Goal: Download file/media

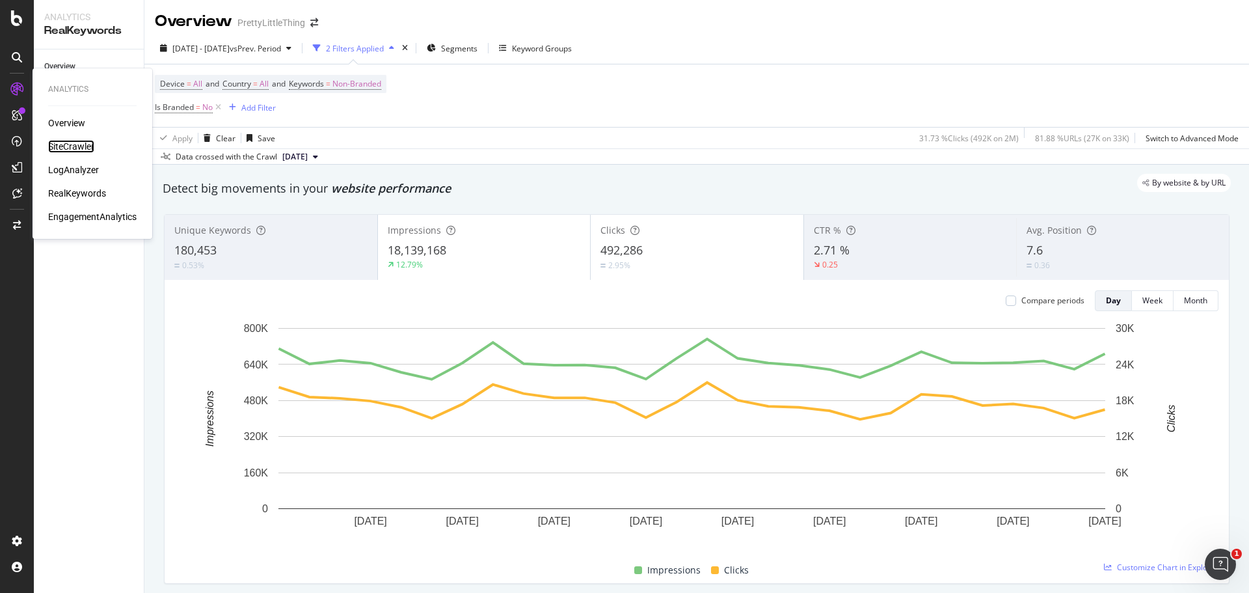
click at [72, 148] on div "SiteCrawler" at bounding box center [71, 146] width 46 height 13
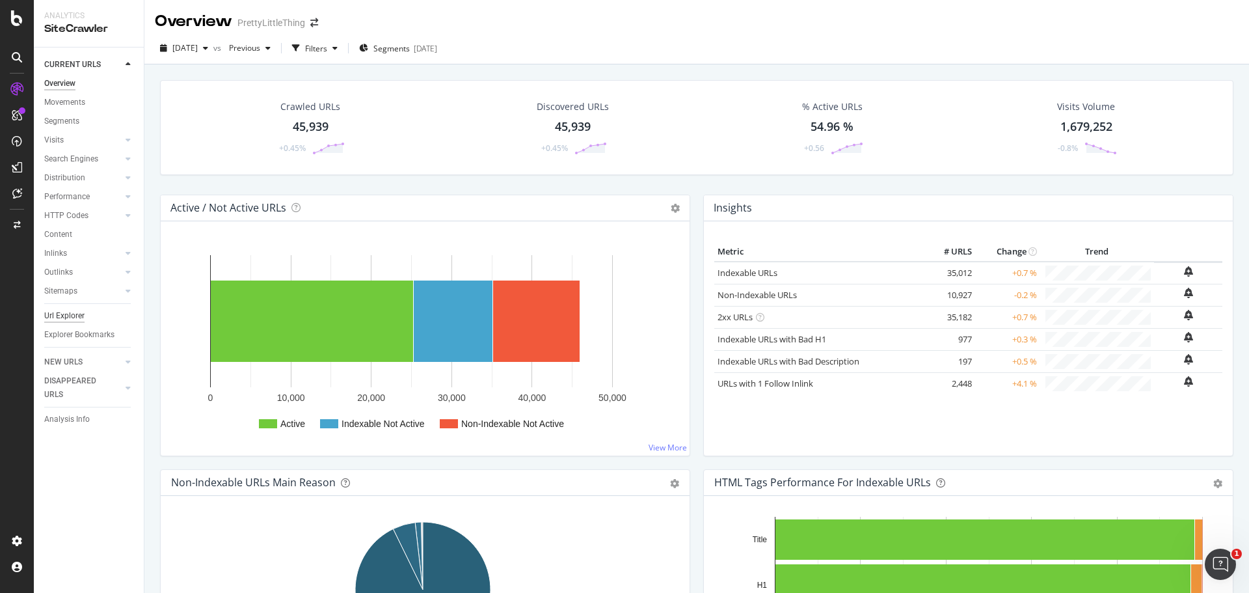
click at [61, 312] on div "Url Explorer" at bounding box center [64, 316] width 40 height 14
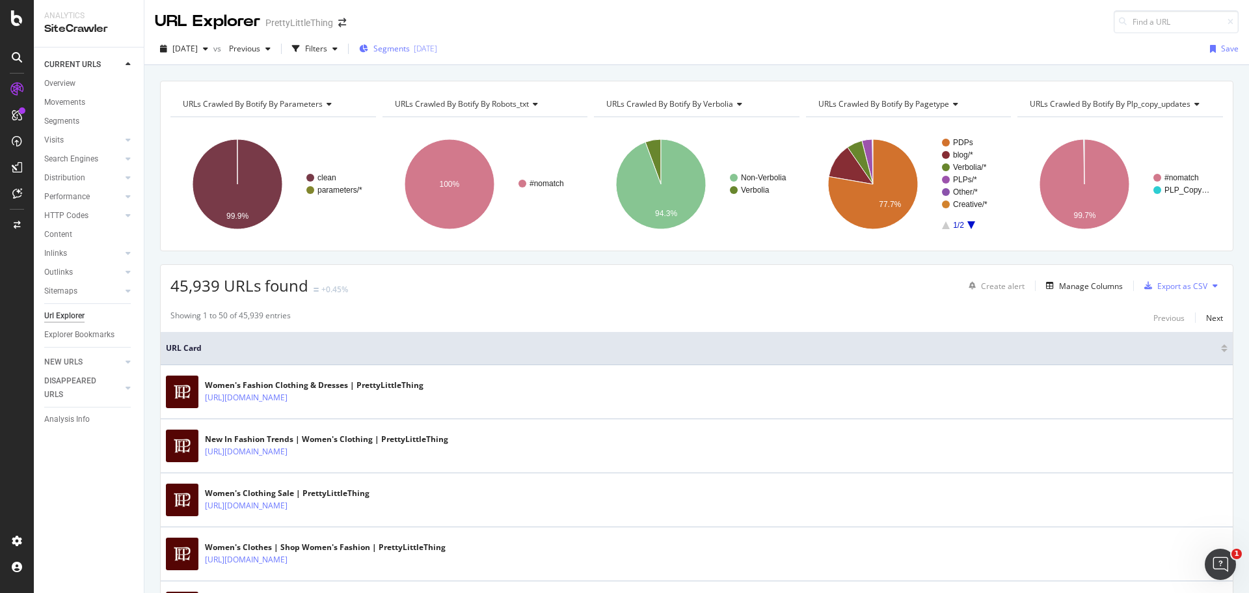
click at [400, 51] on span "Segments" at bounding box center [391, 48] width 36 height 11
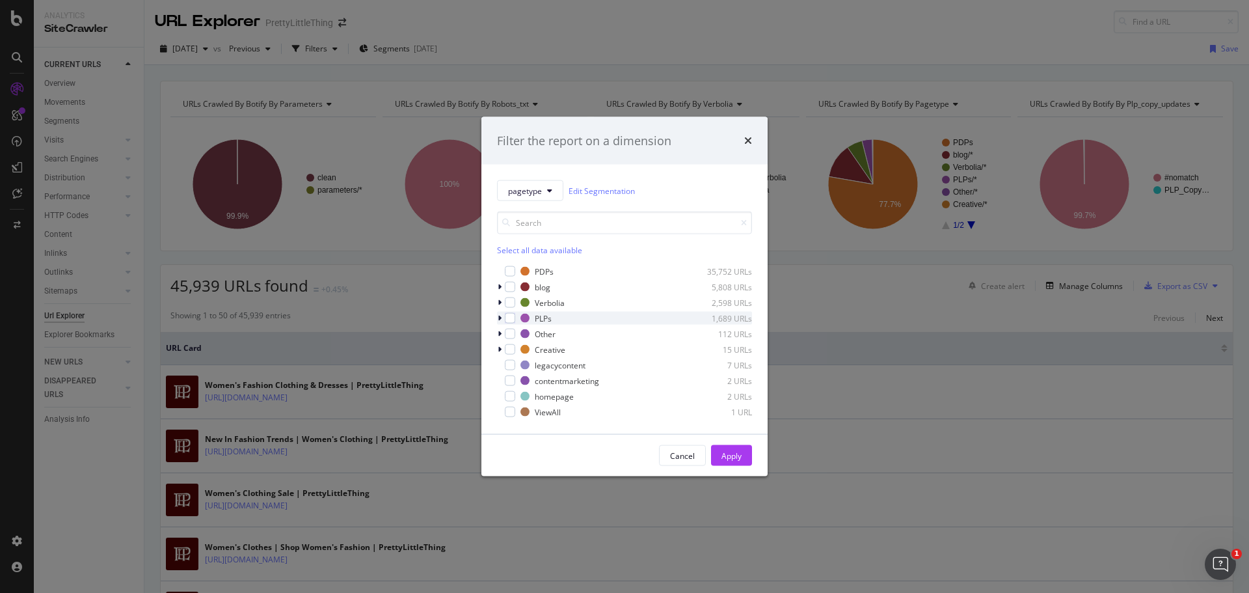
click at [500, 316] on icon "modal" at bounding box center [500, 318] width 4 height 8
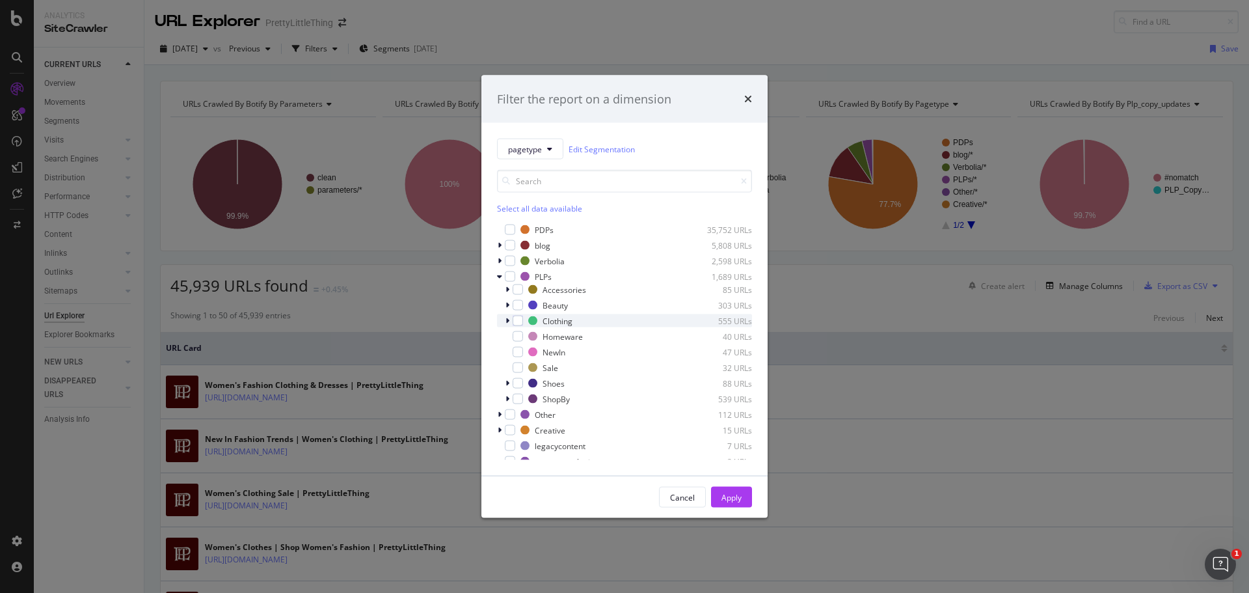
click at [508, 322] on icon "modal" at bounding box center [508, 321] width 4 height 8
click at [524, 385] on div "modal" at bounding box center [526, 383] width 10 height 10
click at [726, 506] on div "Apply" at bounding box center [732, 497] width 20 height 20
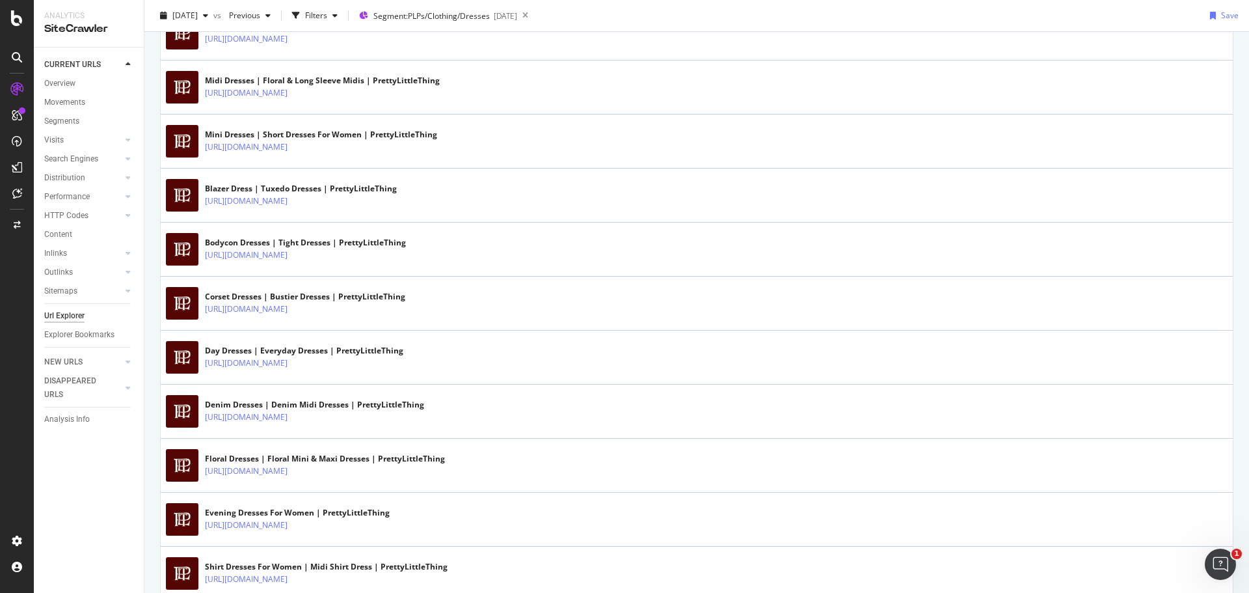
scroll to position [65, 0]
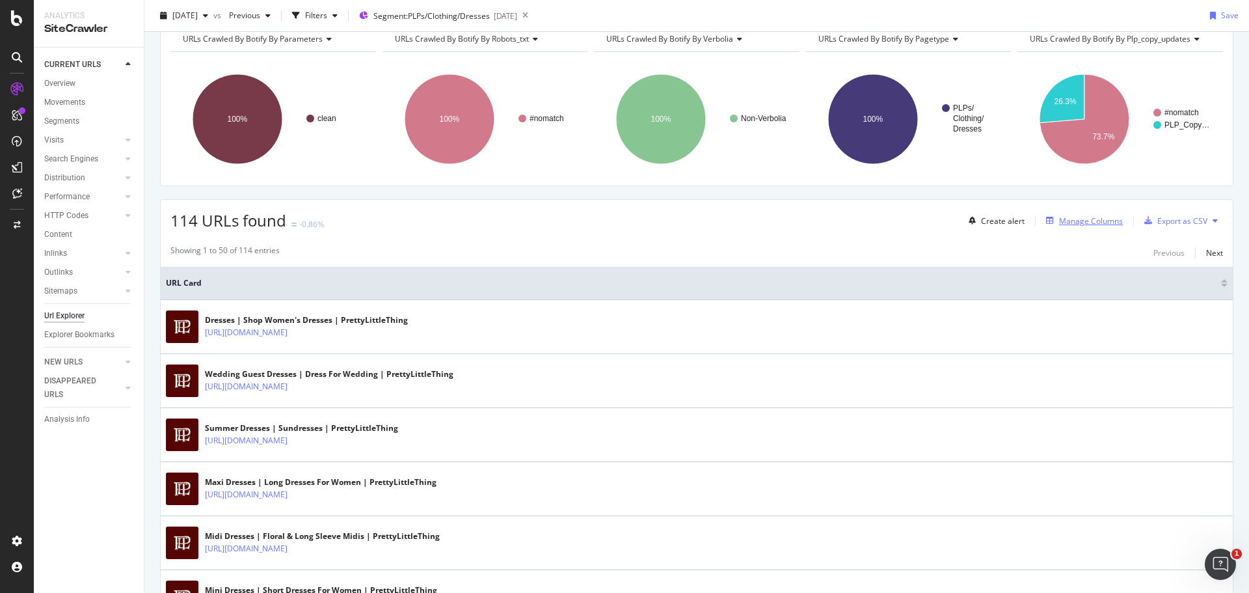
click at [1072, 223] on div "Manage Columns" at bounding box center [1091, 220] width 64 height 11
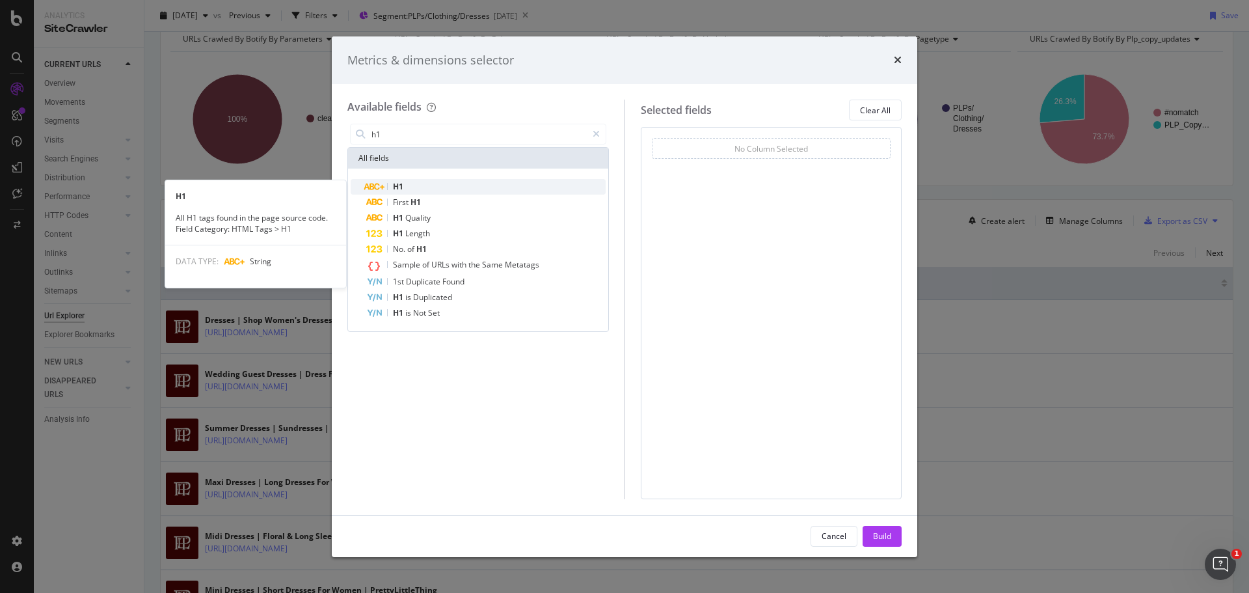
type input "h1"
click at [426, 189] on div "H1" at bounding box center [485, 187] width 239 height 16
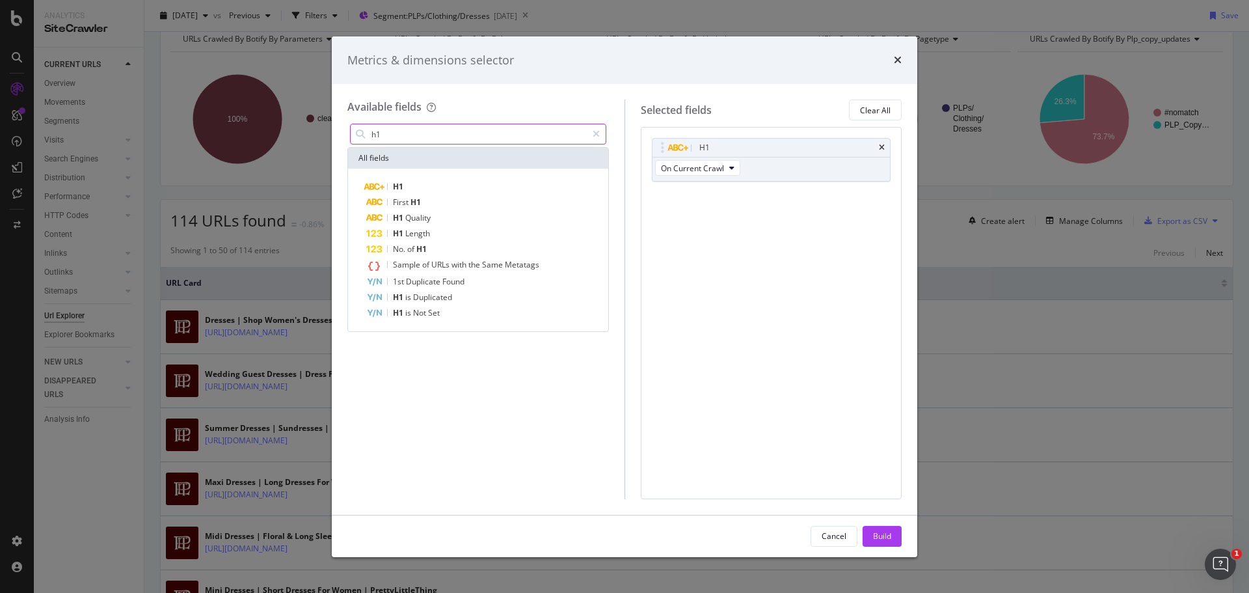
click at [373, 129] on input "h1" at bounding box center [478, 134] width 217 height 20
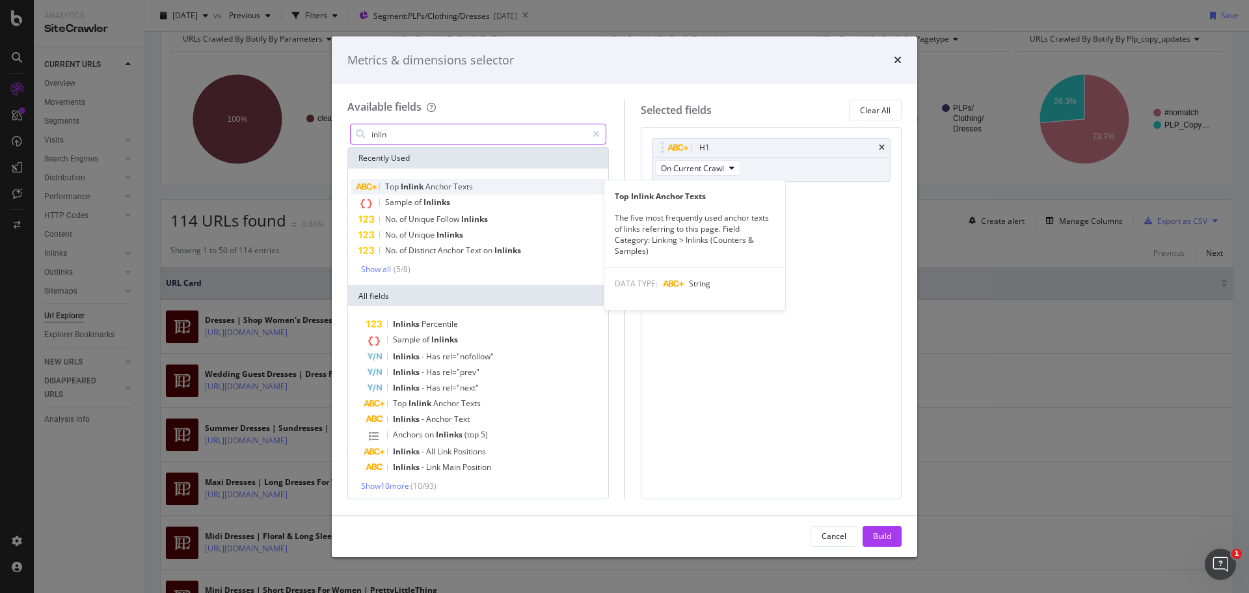
type input "inlin"
click at [457, 185] on span "Texts" at bounding box center [464, 186] width 20 height 11
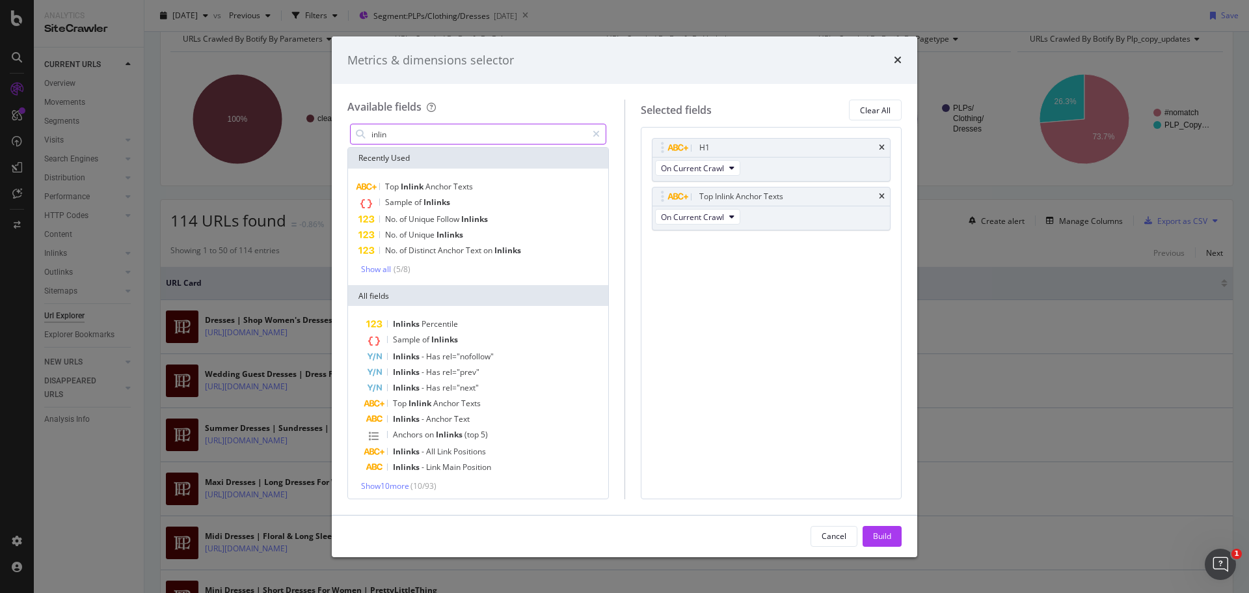
click at [396, 141] on input "inlin" at bounding box center [478, 134] width 217 height 20
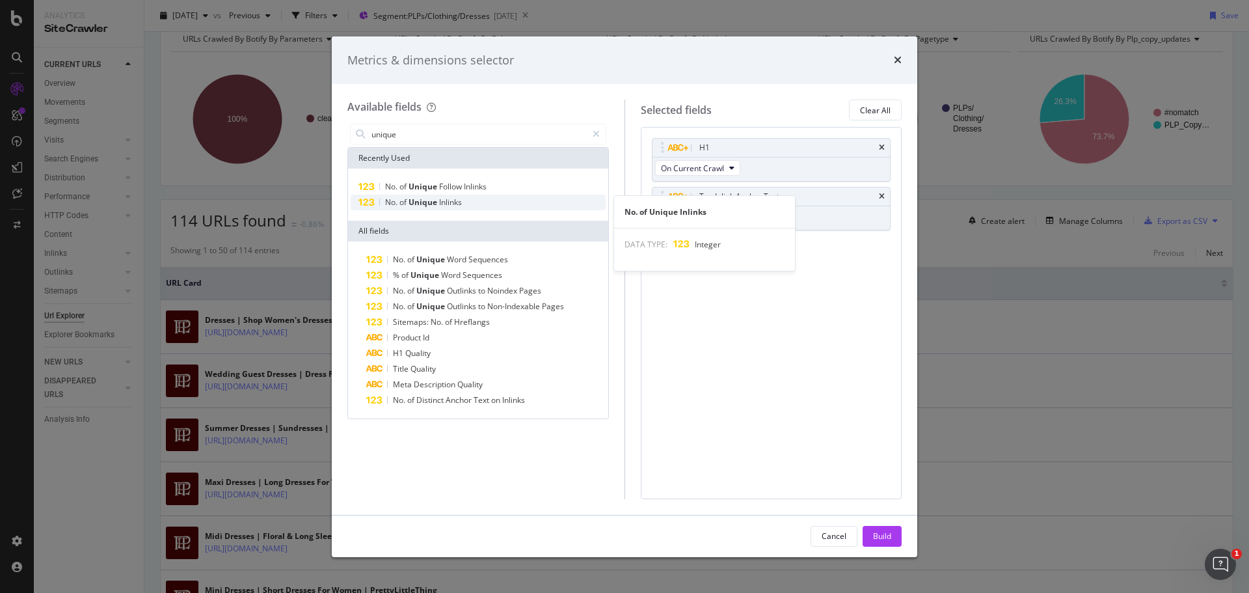
click at [407, 200] on span "of" at bounding box center [404, 202] width 9 height 11
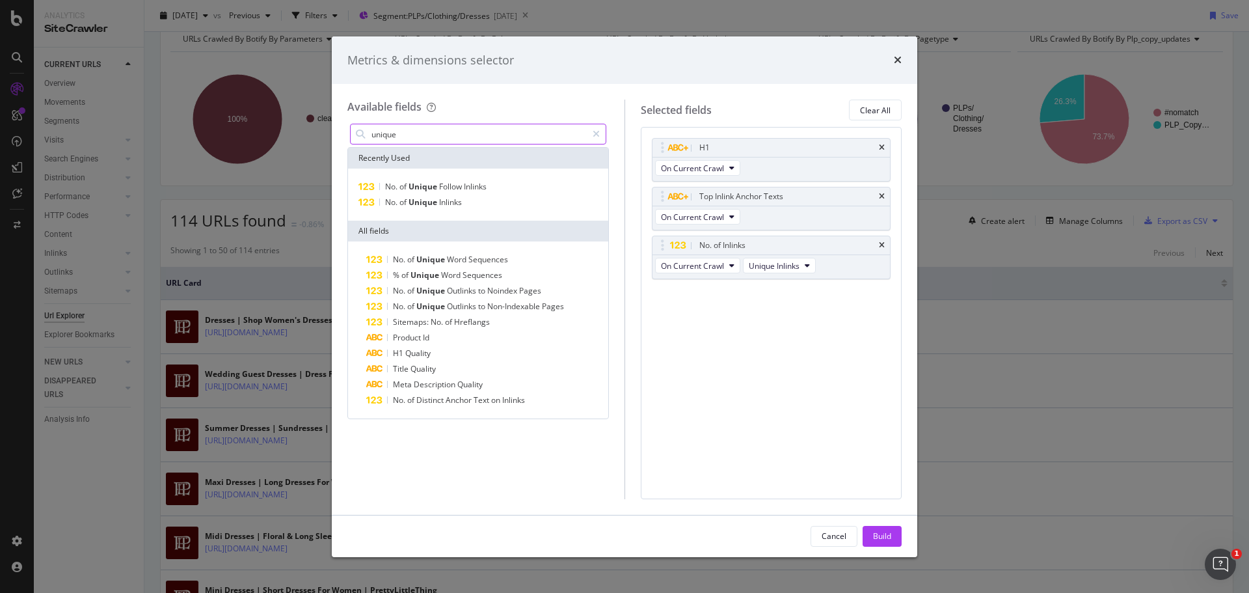
drag, startPoint x: 470, startPoint y: 149, endPoint x: 470, endPoint y: 134, distance: 15.0
click at [470, 149] on div "Recently Used" at bounding box center [478, 158] width 260 height 21
click at [470, 134] on input "unique" at bounding box center [478, 134] width 217 height 20
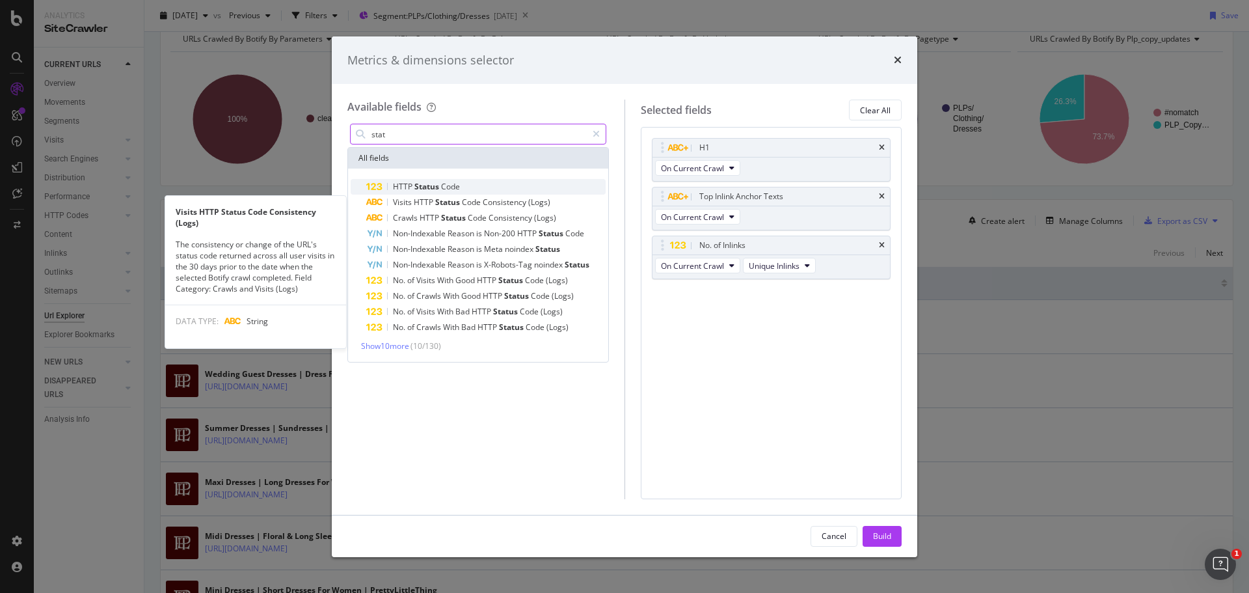
type input "stat"
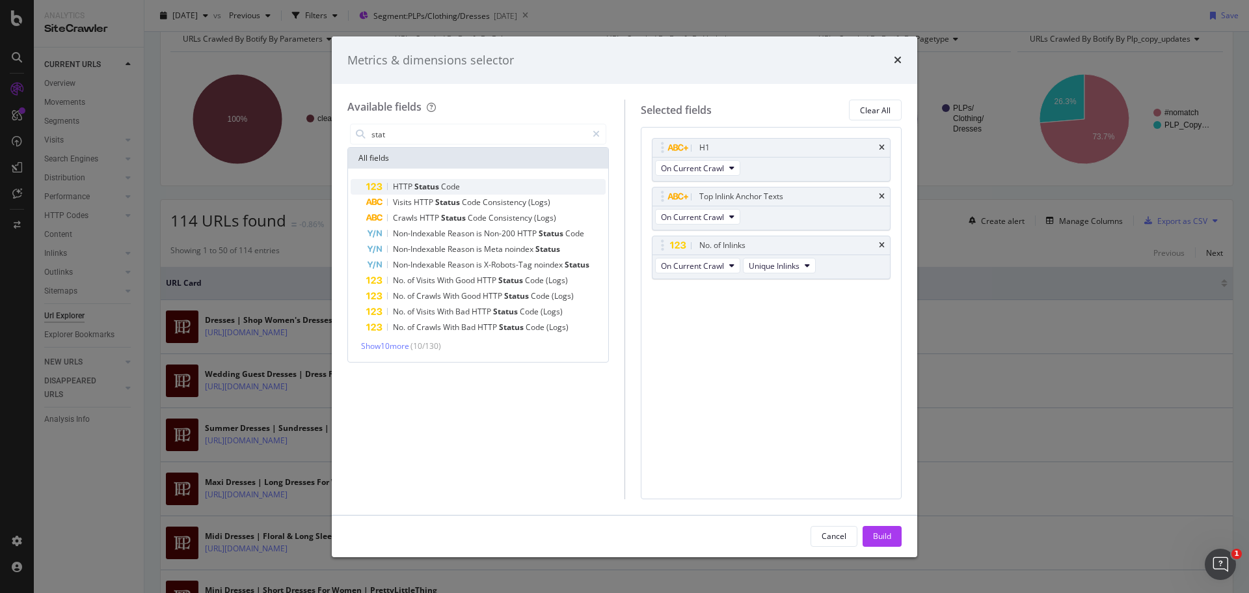
click at [440, 187] on span "Status" at bounding box center [427, 186] width 27 height 11
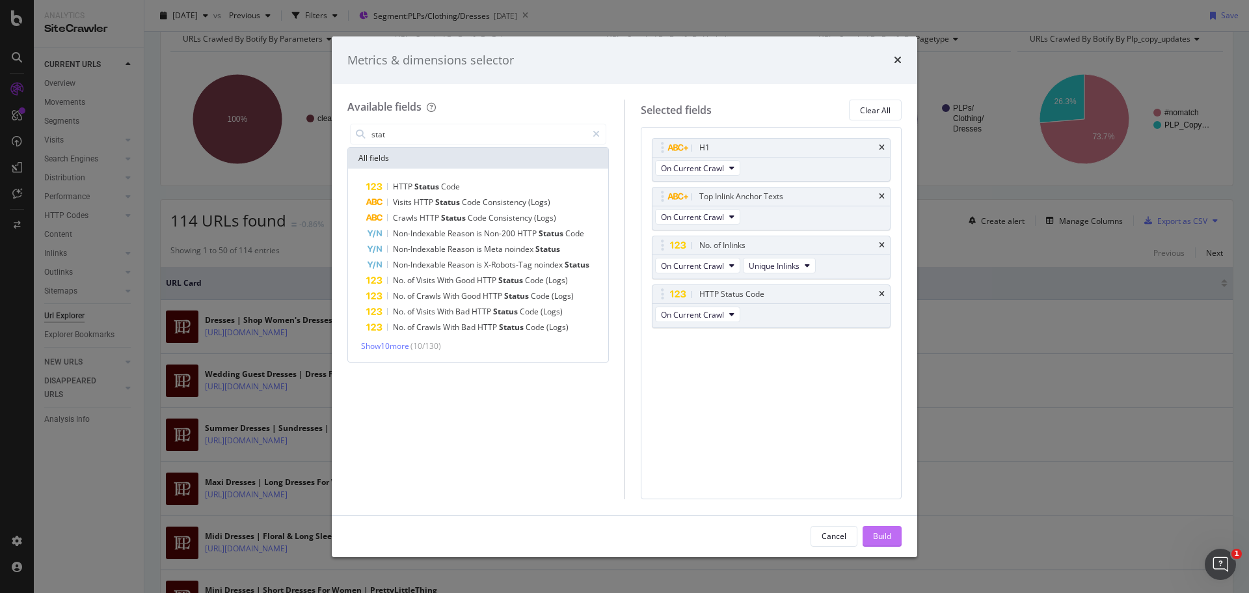
click at [901, 541] on button "Build" at bounding box center [882, 536] width 39 height 21
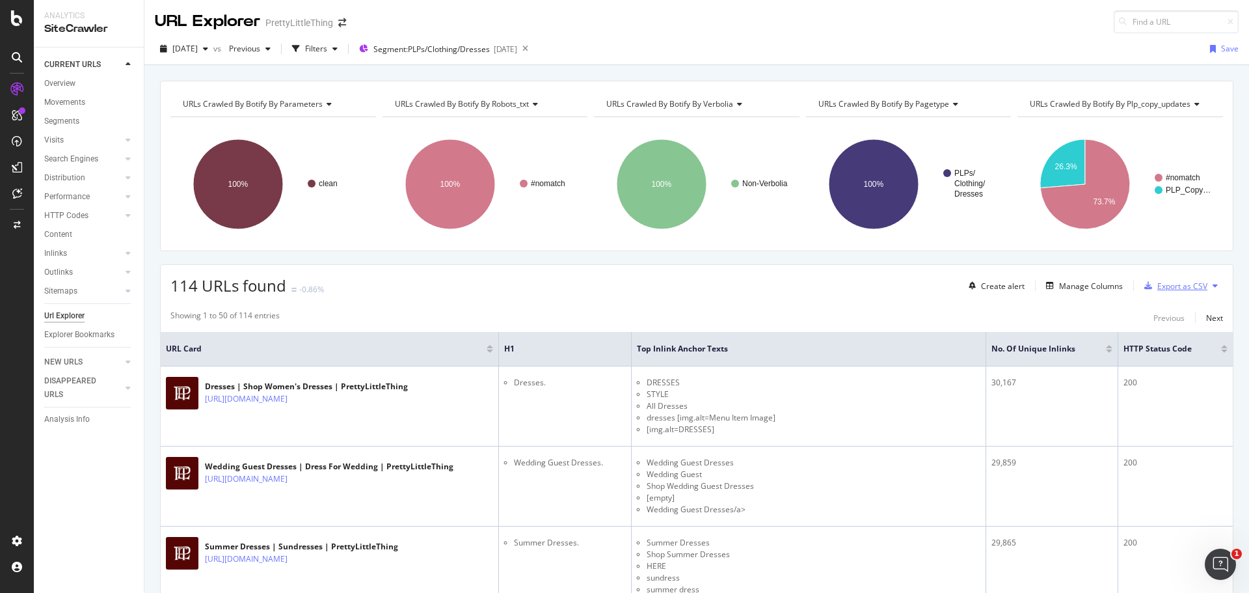
click at [1160, 292] on div "Export as CSV" at bounding box center [1173, 286] width 68 height 20
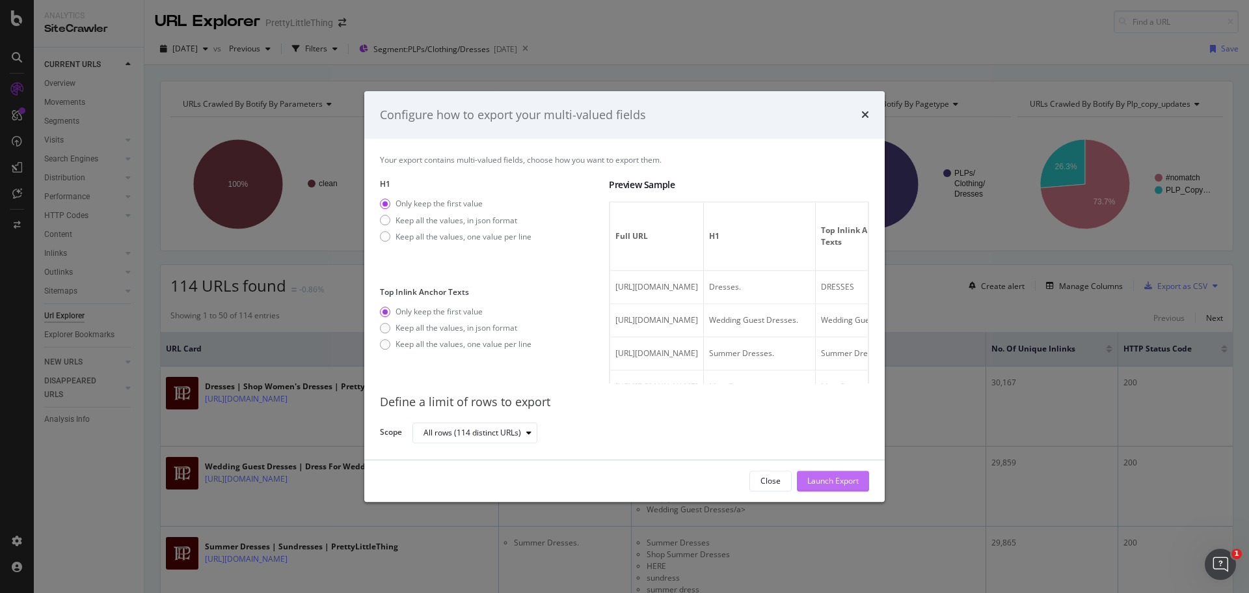
click at [830, 472] on div "Launch Export" at bounding box center [832, 481] width 51 height 20
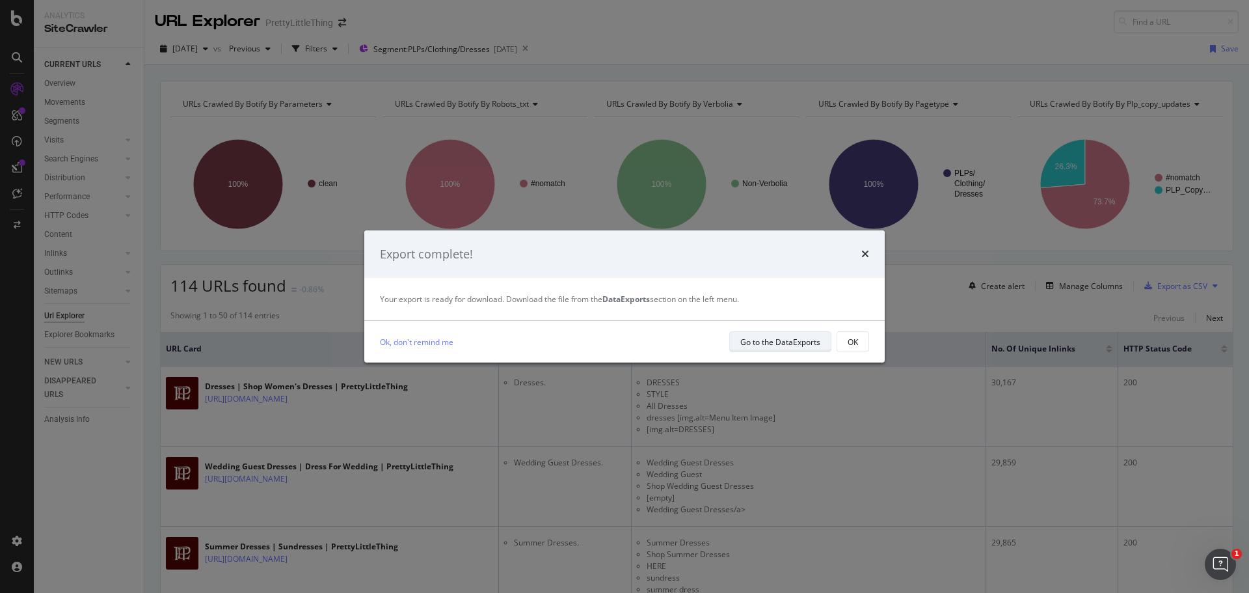
click at [778, 333] on div "Go to the DataExports" at bounding box center [780, 341] width 80 height 18
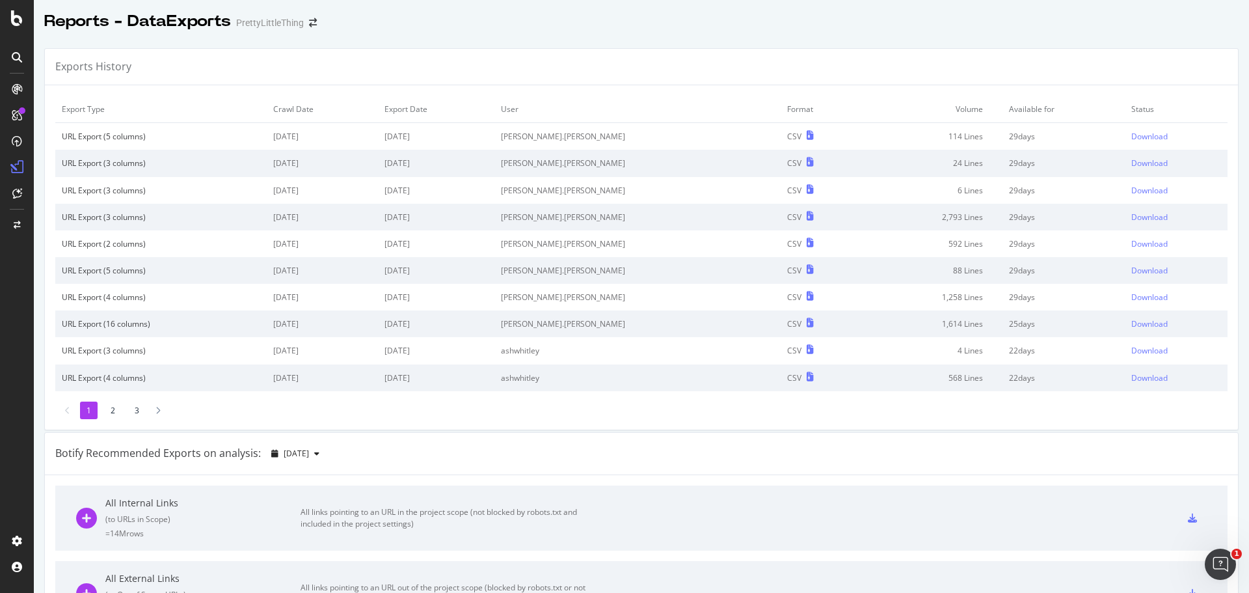
click at [677, 414] on div "1 2 3" at bounding box center [641, 410] width 1173 height 18
click at [1132, 133] on div "Download" at bounding box center [1150, 136] width 36 height 11
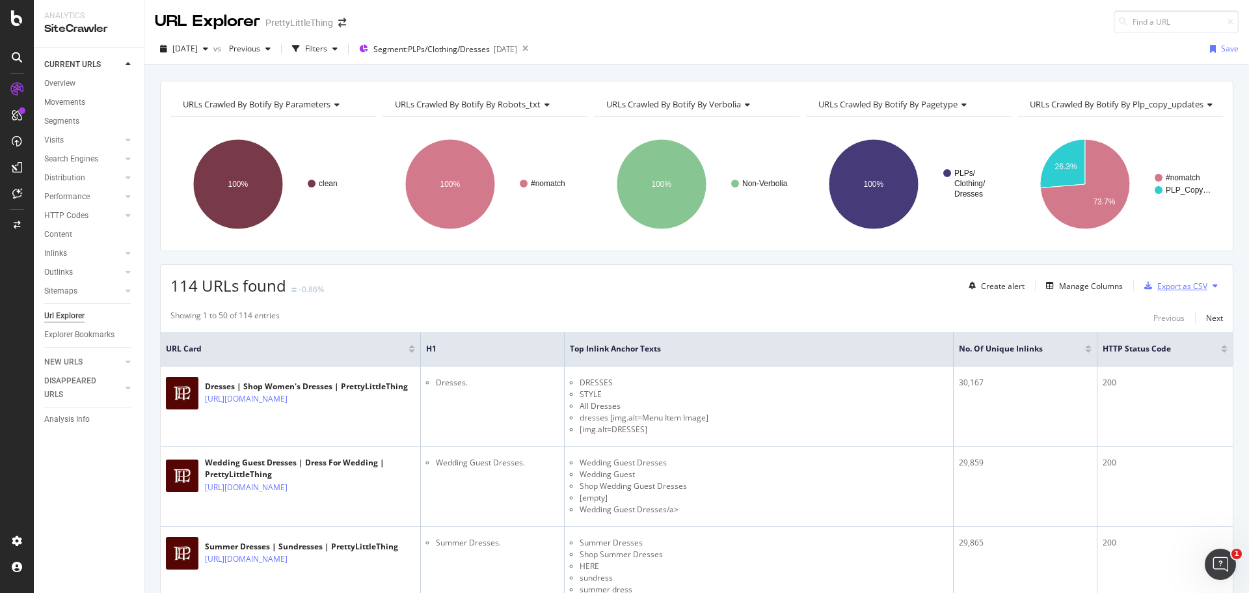
click at [1143, 285] on div "button" at bounding box center [1148, 286] width 18 height 8
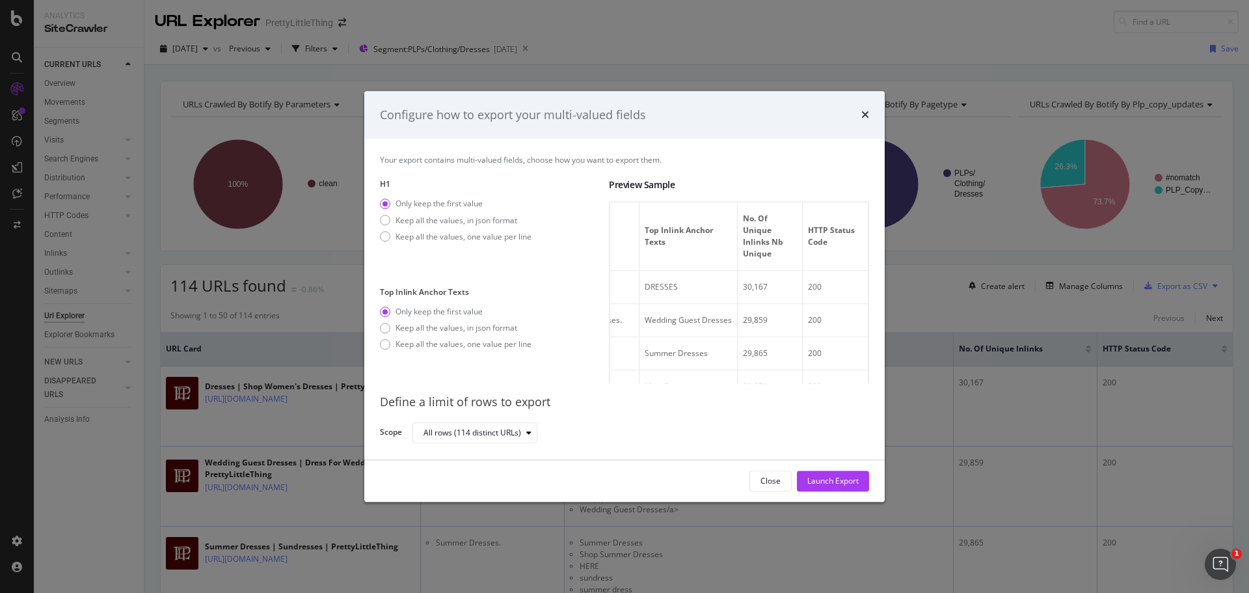
scroll to position [0, 301]
click at [452, 222] on div "Keep all the values, in json format" at bounding box center [457, 220] width 122 height 11
click at [411, 200] on div "Only keep the first value" at bounding box center [439, 203] width 87 height 11
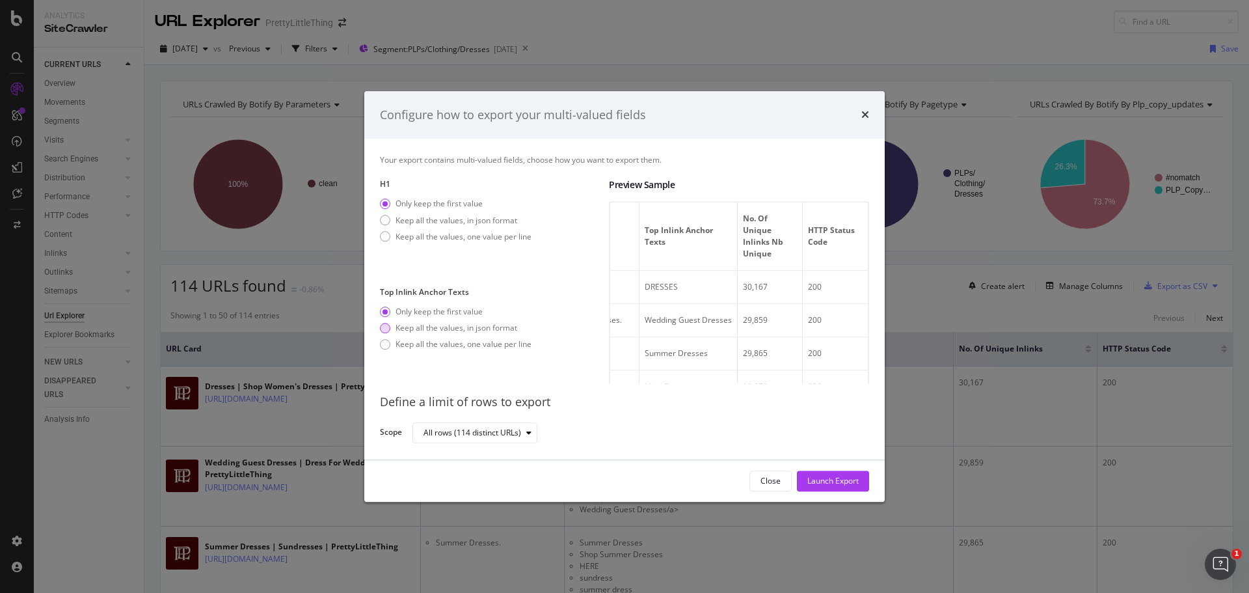
click at [481, 325] on div "Keep all the values, in json format" at bounding box center [457, 327] width 122 height 11
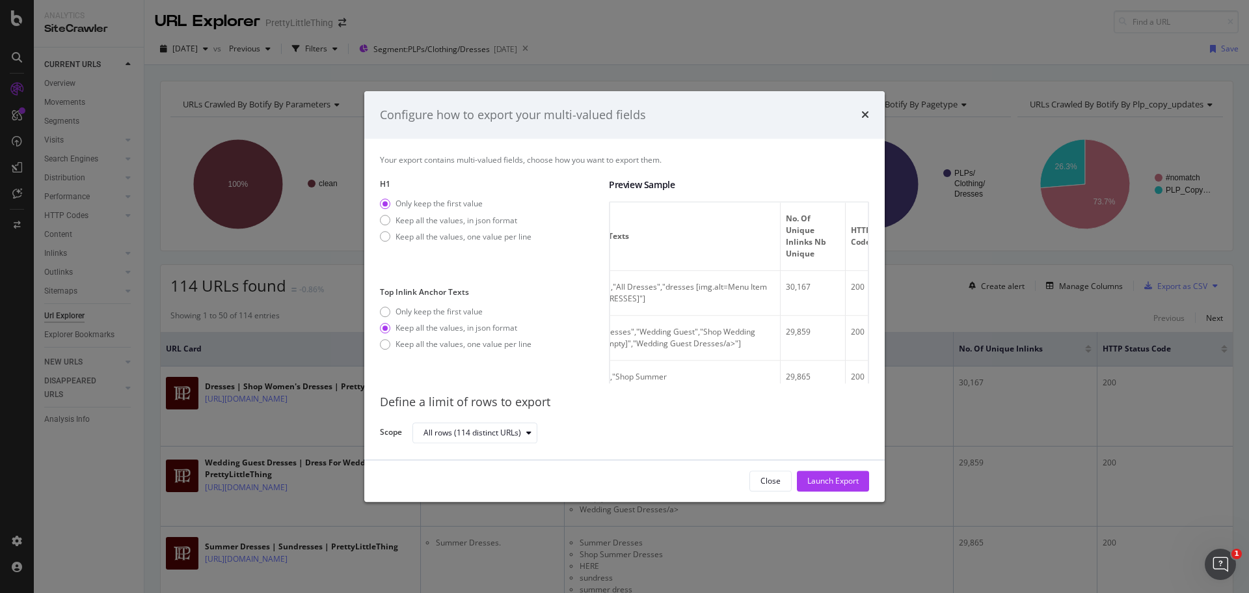
scroll to position [0, 284]
click at [817, 478] on div "Launch Export" at bounding box center [832, 481] width 51 height 11
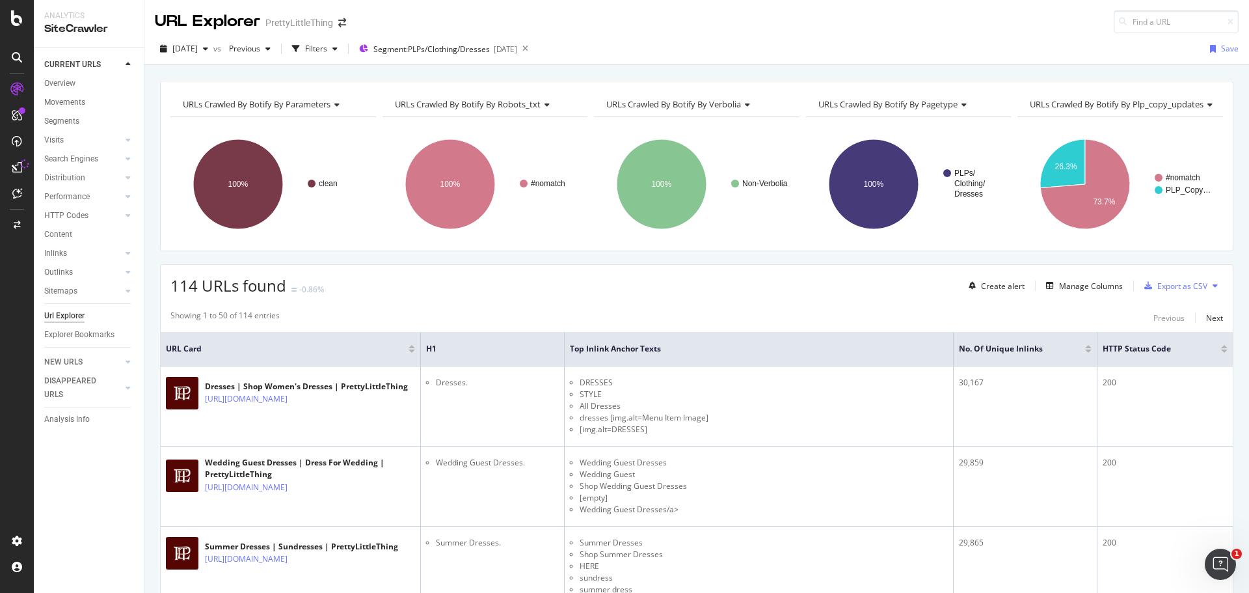
click at [19, 169] on icon at bounding box center [17, 167] width 10 height 10
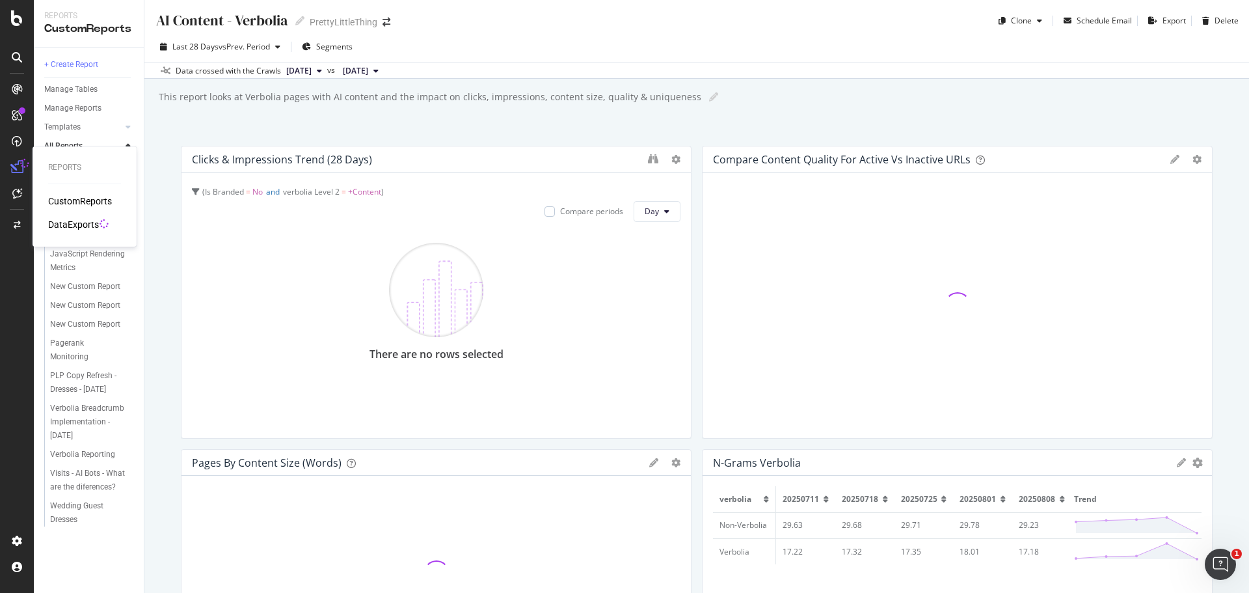
click at [68, 223] on div "DataExports" at bounding box center [73, 224] width 51 height 13
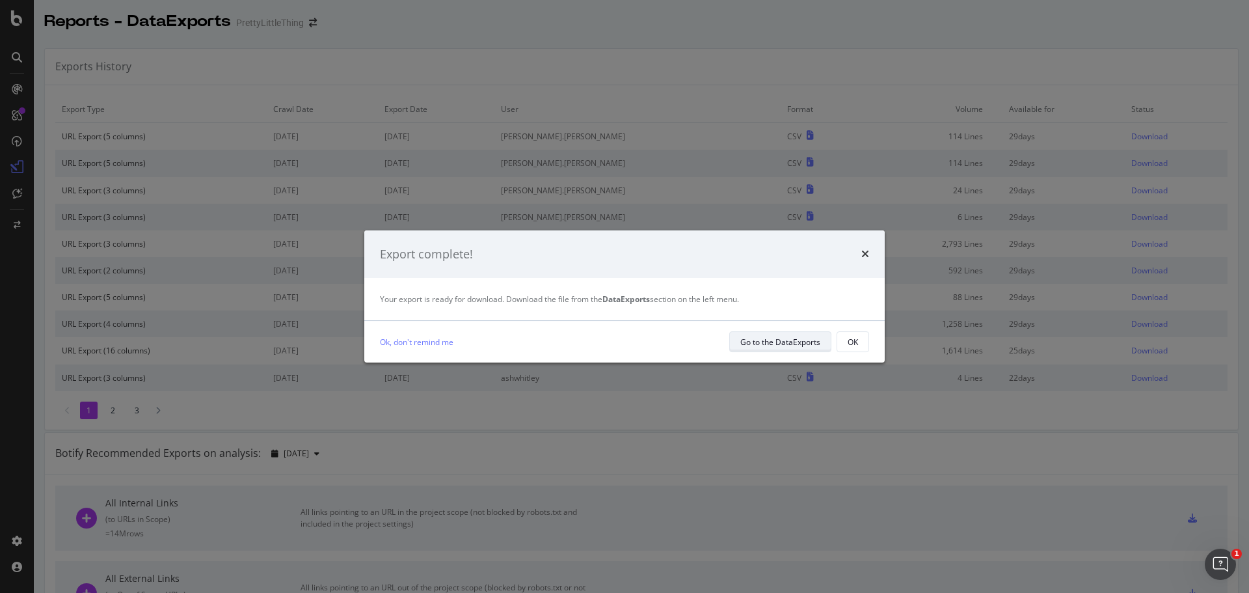
click at [794, 346] on div "Go to the DataExports" at bounding box center [780, 341] width 80 height 11
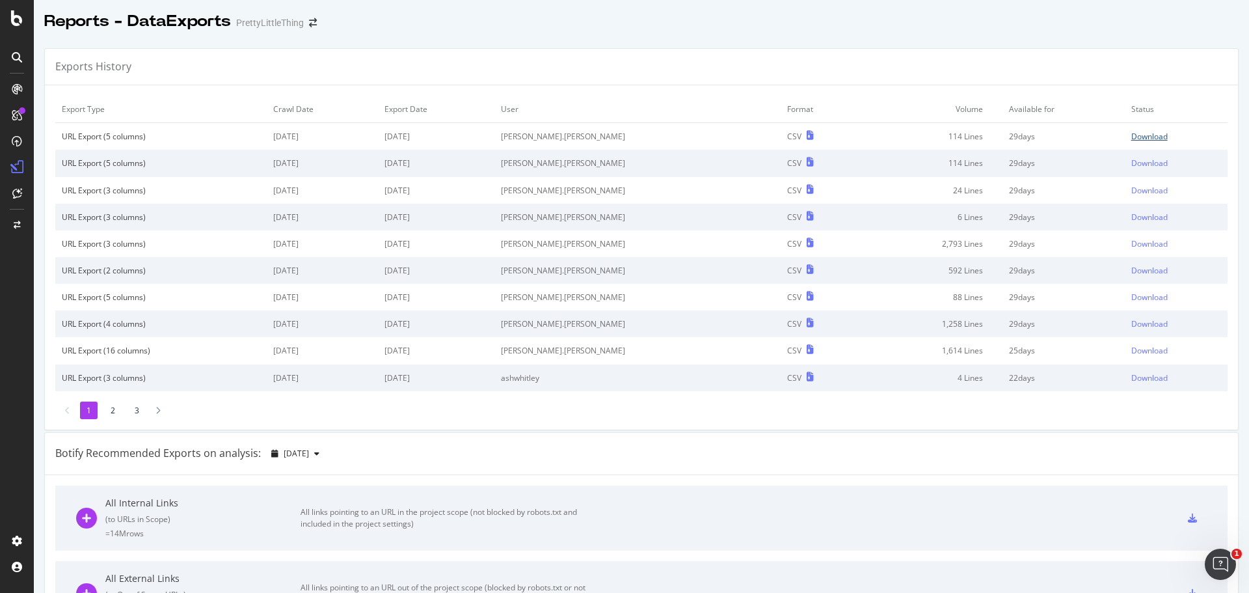
click at [1132, 141] on div "Download" at bounding box center [1150, 136] width 36 height 11
